Goal: Use online tool/utility

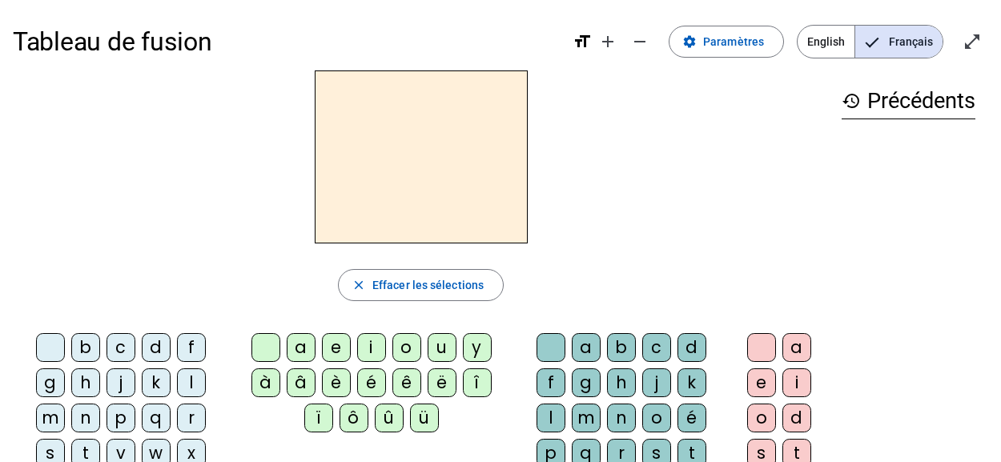
click at [65, 404] on div "m" at bounding box center [50, 418] width 29 height 29
click at [303, 336] on div "a" at bounding box center [301, 347] width 29 height 29
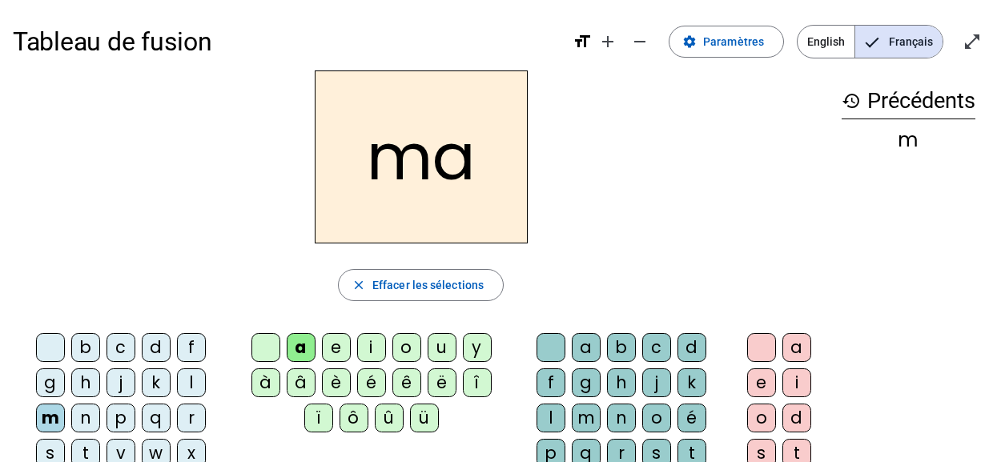
click at [565, 404] on div "l" at bounding box center [551, 418] width 29 height 29
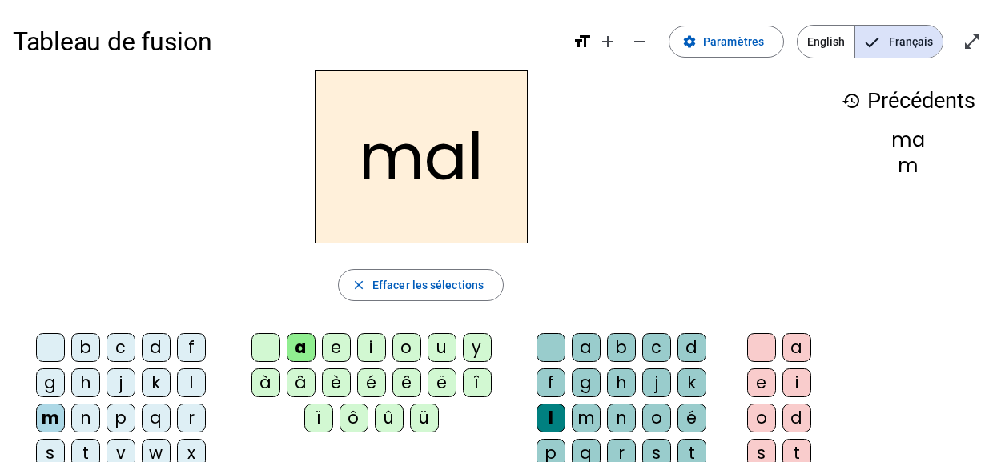
click at [365, 336] on div "i" at bounding box center [371, 347] width 29 height 29
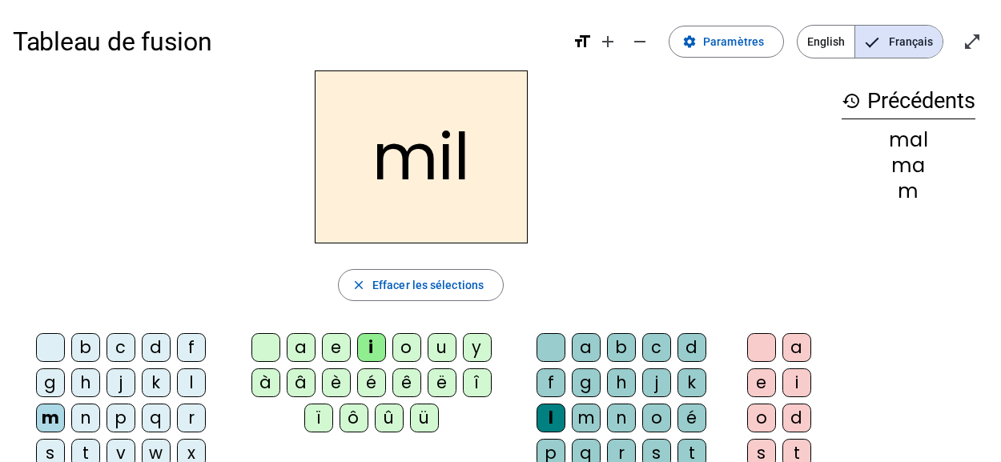
click at [65, 439] on div "s" at bounding box center [50, 453] width 29 height 29
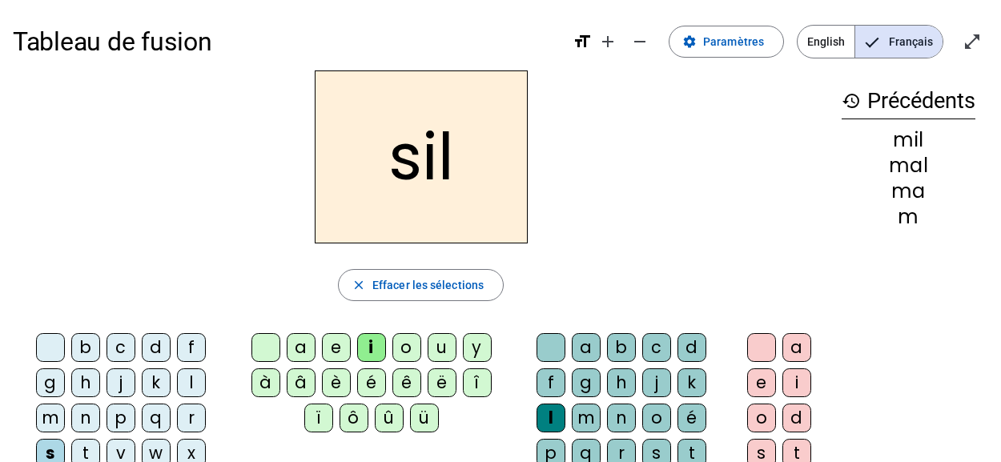
click at [537, 341] on div at bounding box center [551, 347] width 29 height 29
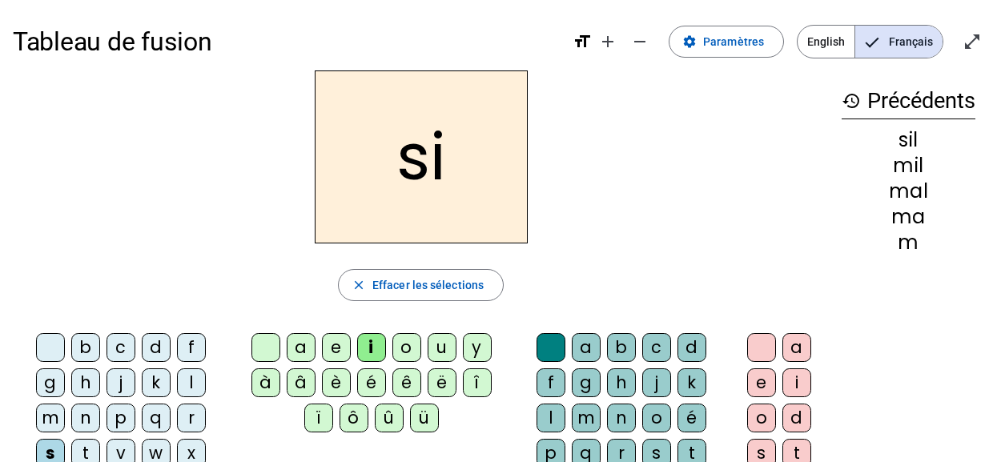
click at [100, 404] on div "n" at bounding box center [85, 418] width 29 height 29
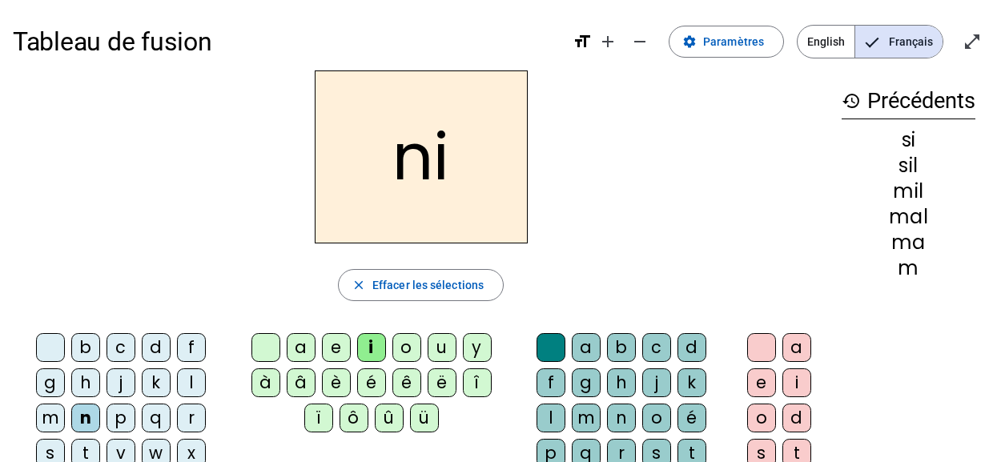
click at [324, 345] on div "e" at bounding box center [336, 347] width 29 height 29
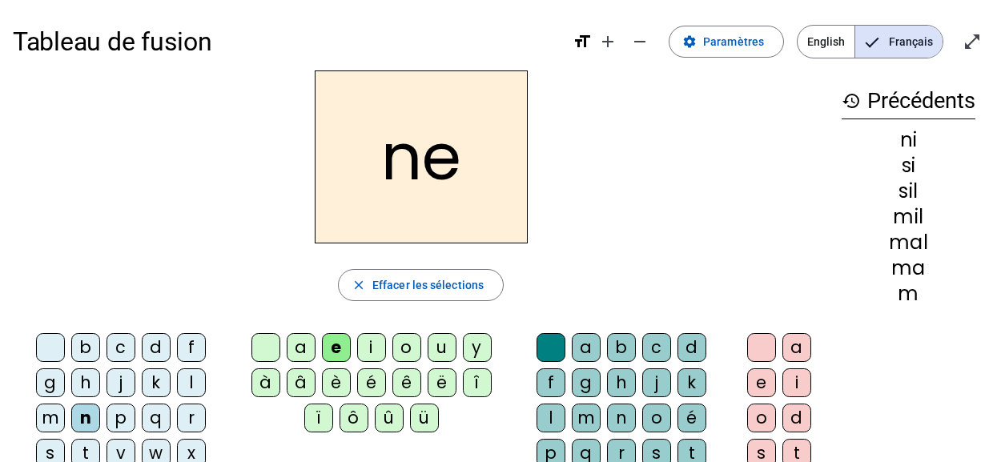
click at [65, 439] on div "s" at bounding box center [50, 453] width 29 height 29
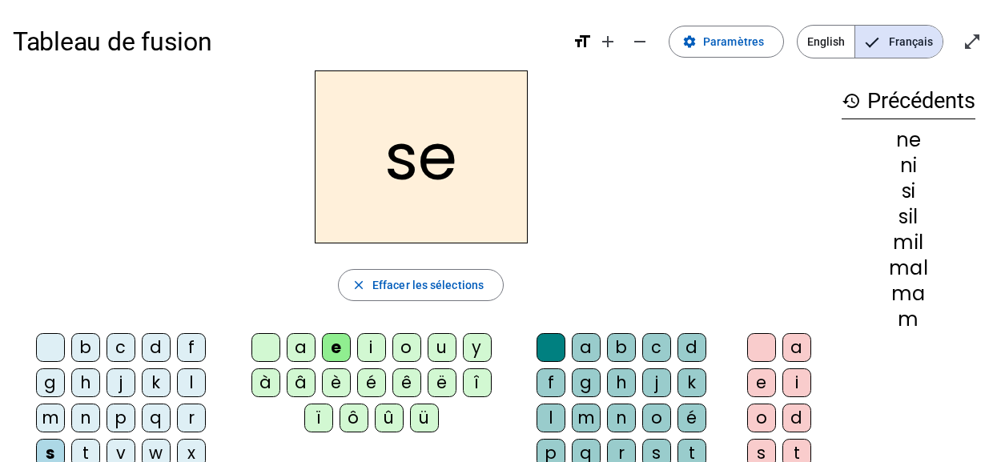
click at [301, 345] on div "a" at bounding box center [301, 347] width 29 height 29
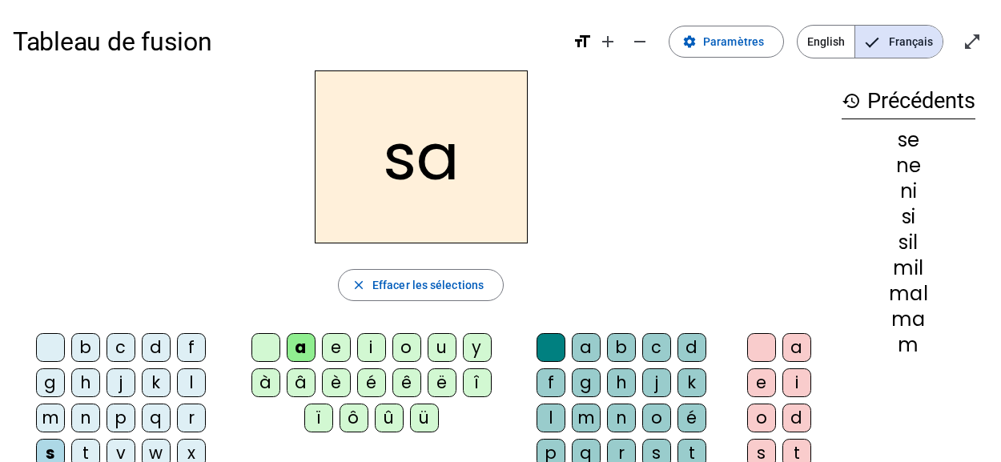
click at [642, 337] on div "c" at bounding box center [656, 347] width 29 height 29
